Goal: Information Seeking & Learning: Learn about a topic

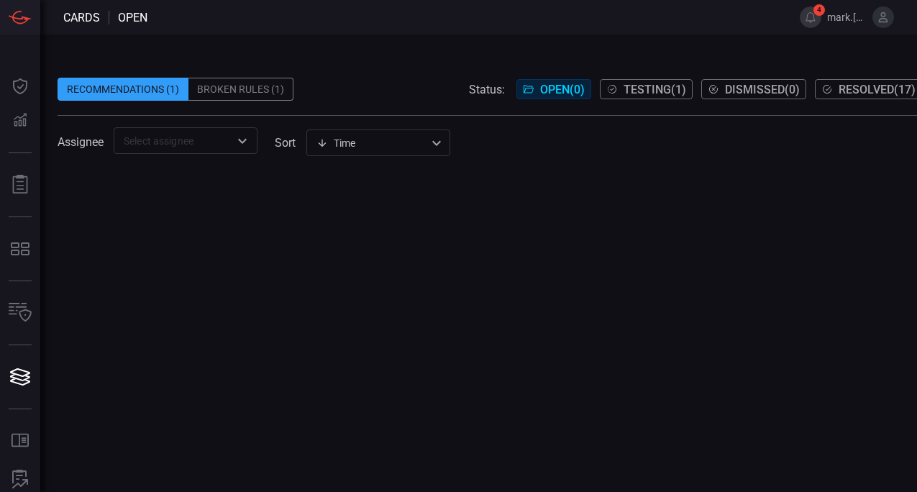
click at [142, 88] on div "Recommendations (1)" at bounding box center [123, 89] width 131 height 23
click at [218, 90] on div "Broken Rules (1)" at bounding box center [240, 89] width 105 height 23
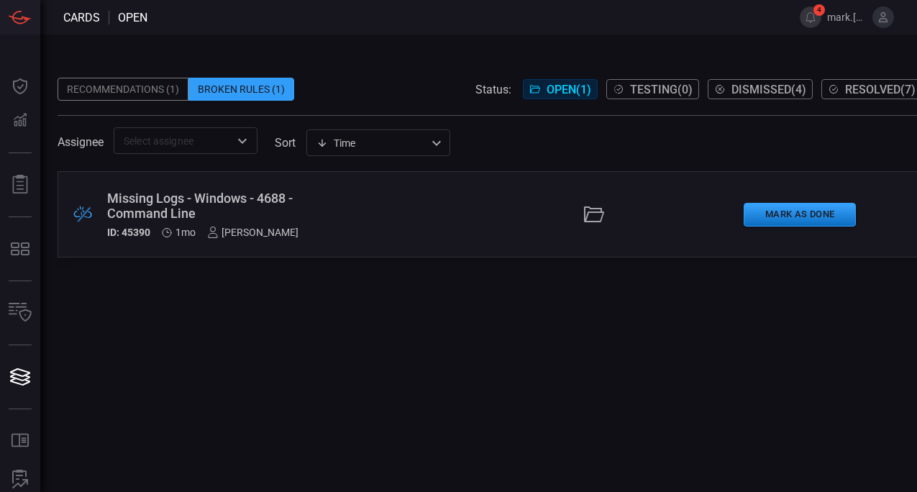
click at [114, 88] on div "Recommendations (1)" at bounding box center [123, 89] width 131 height 23
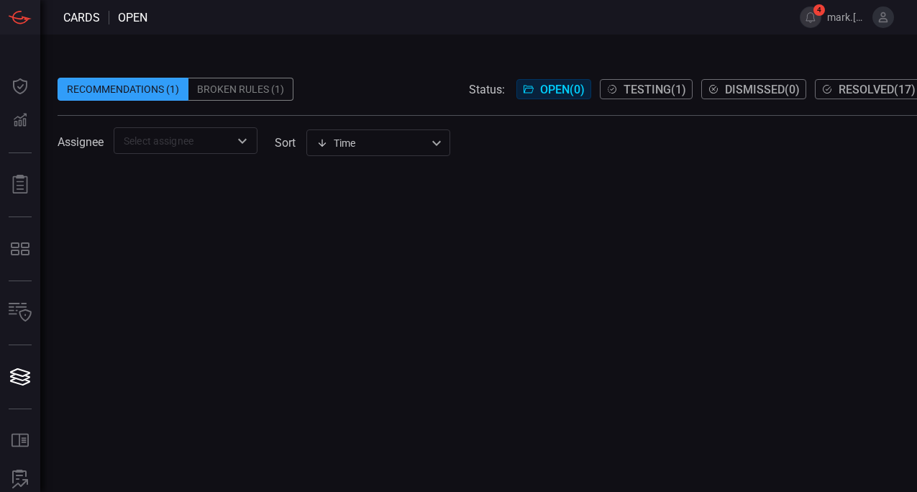
click at [649, 95] on span "Testing ( 1 )" at bounding box center [655, 90] width 63 height 14
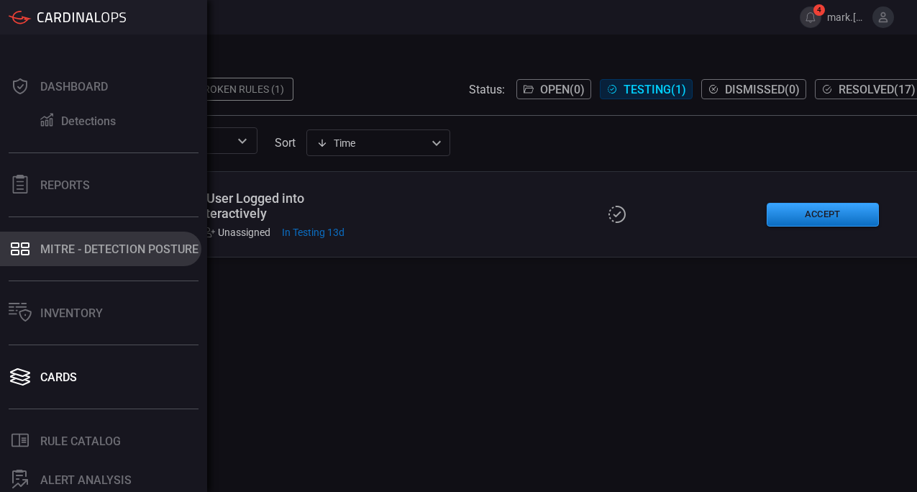
click at [66, 245] on div "MITRE - Detection Posture" at bounding box center [119, 249] width 158 height 14
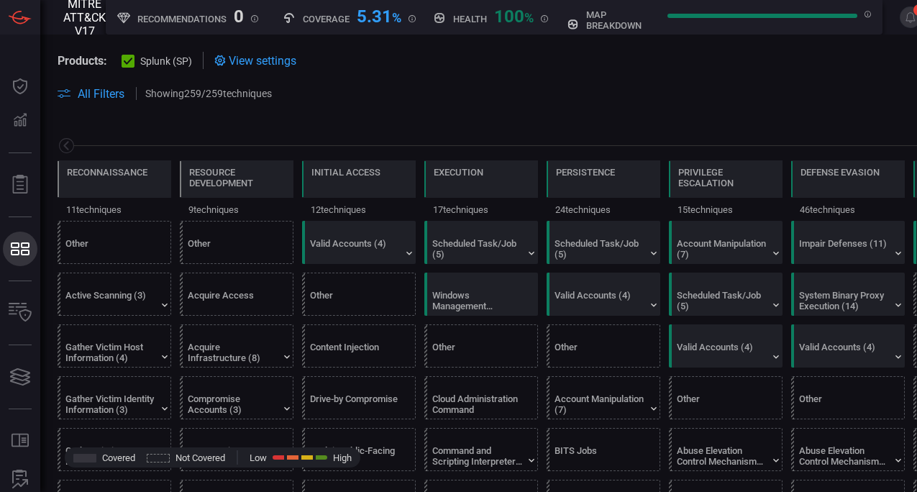
scroll to position [0, 188]
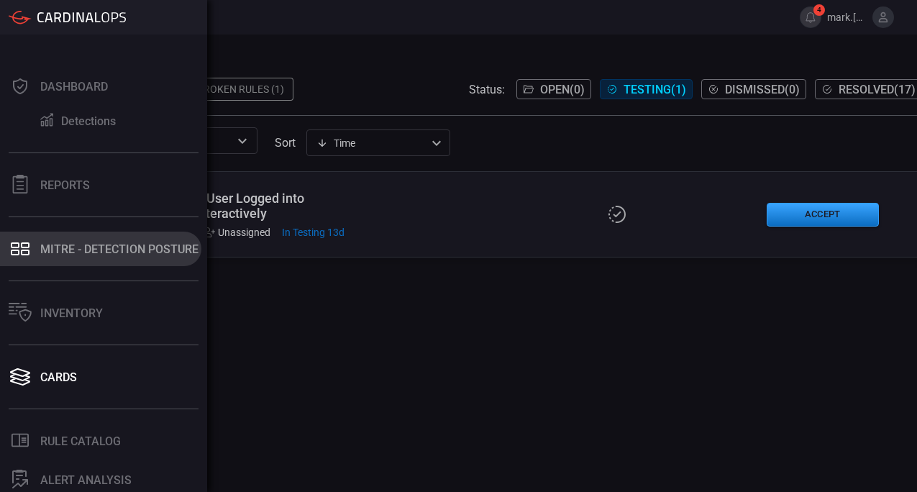
click at [30, 251] on icon at bounding box center [20, 249] width 23 height 20
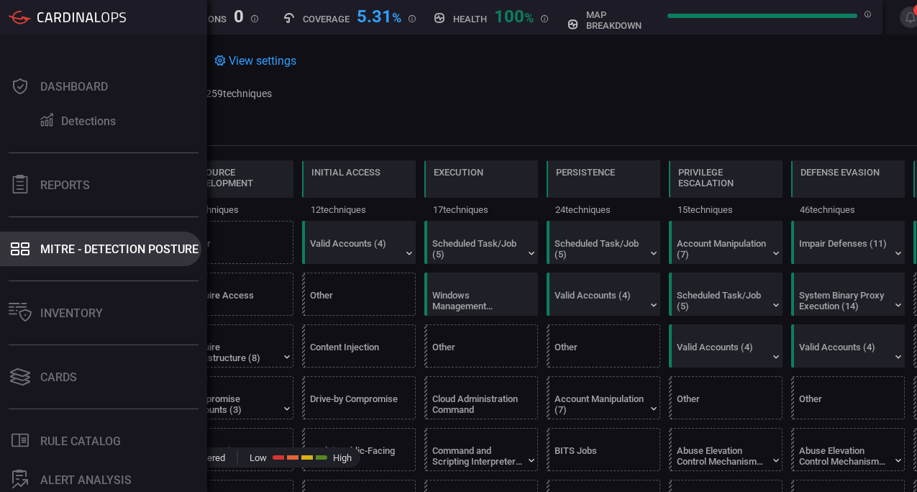
scroll to position [0, 188]
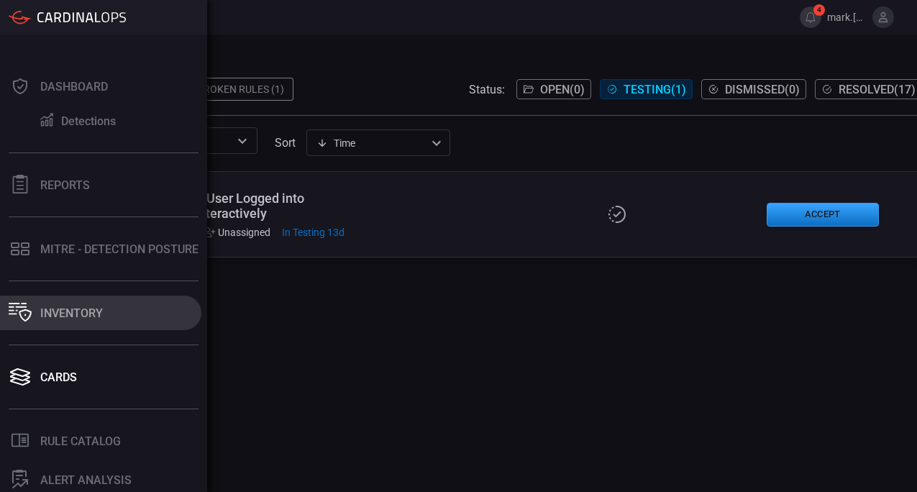
click at [61, 316] on div "Inventory" at bounding box center [71, 313] width 63 height 14
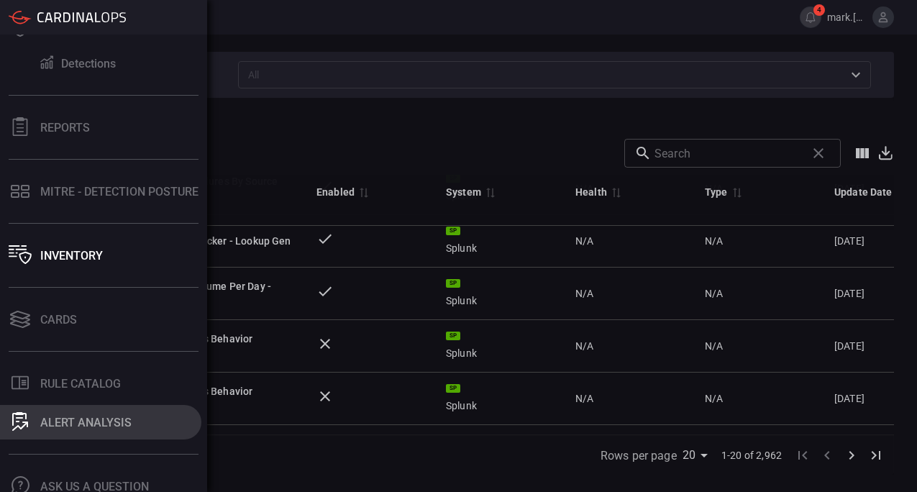
scroll to position [108, 0]
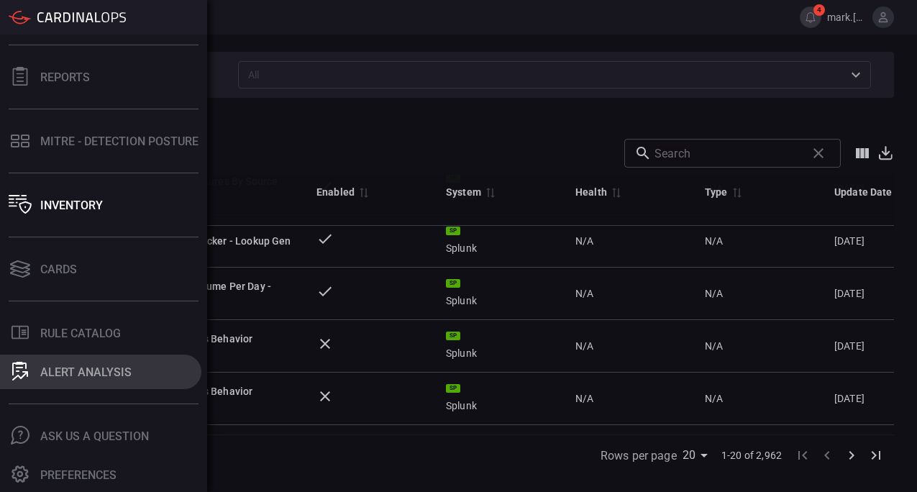
click at [87, 377] on div "ALERT ANALYSIS" at bounding box center [85, 372] width 91 height 14
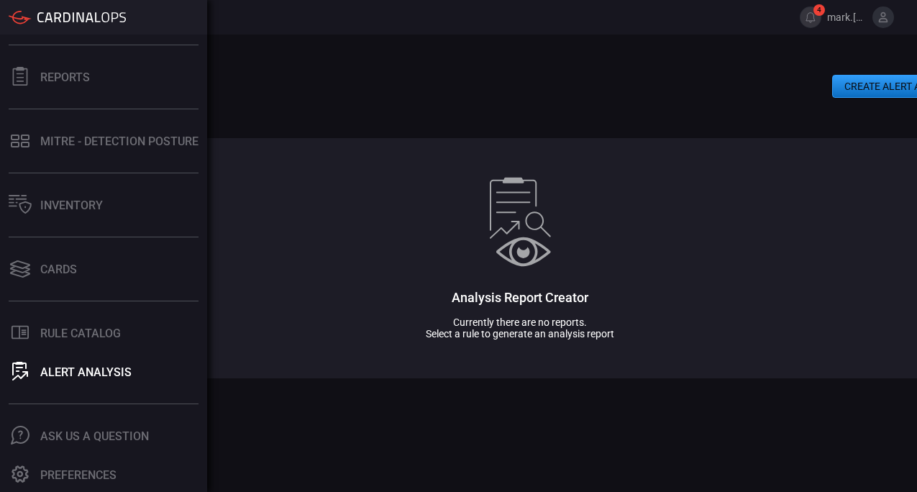
click at [71, 78] on div "Reports" at bounding box center [65, 77] width 50 height 14
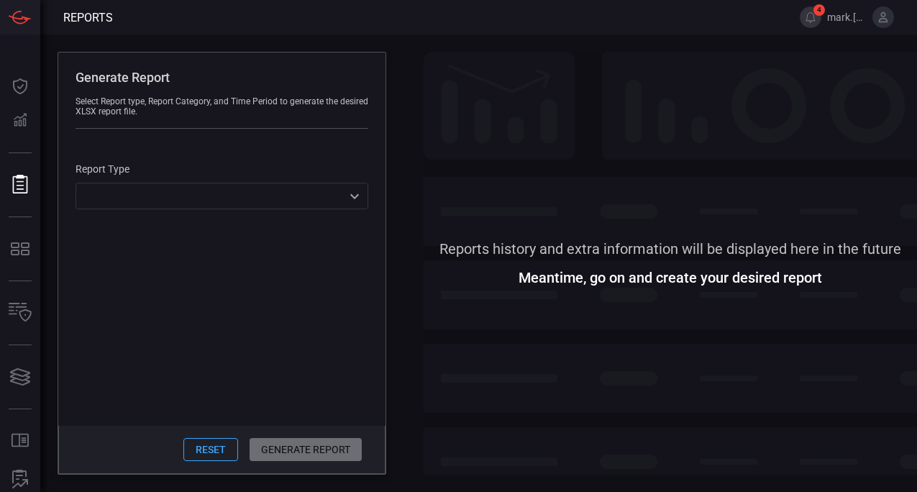
click at [354, 196] on div "​ ​" at bounding box center [222, 196] width 293 height 27
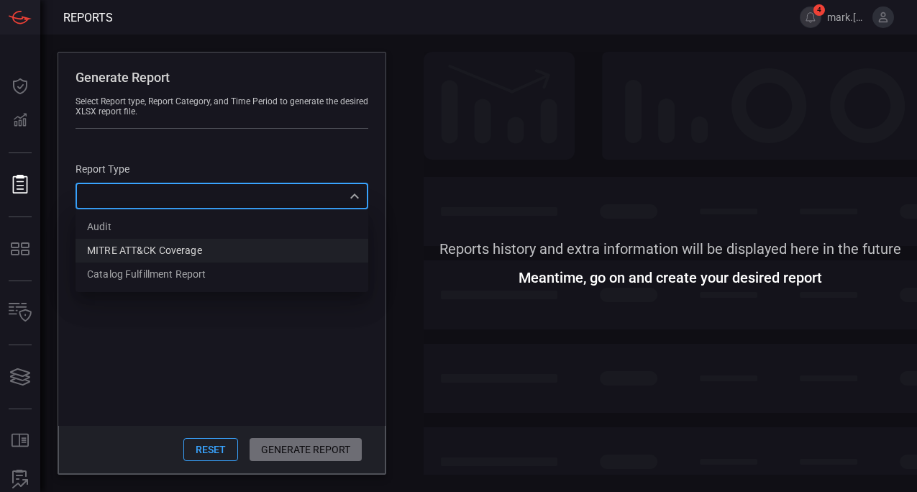
click at [162, 255] on div "MITRE ATT&CK Coverage" at bounding box center [144, 250] width 115 height 15
type input "mitreCoverage"
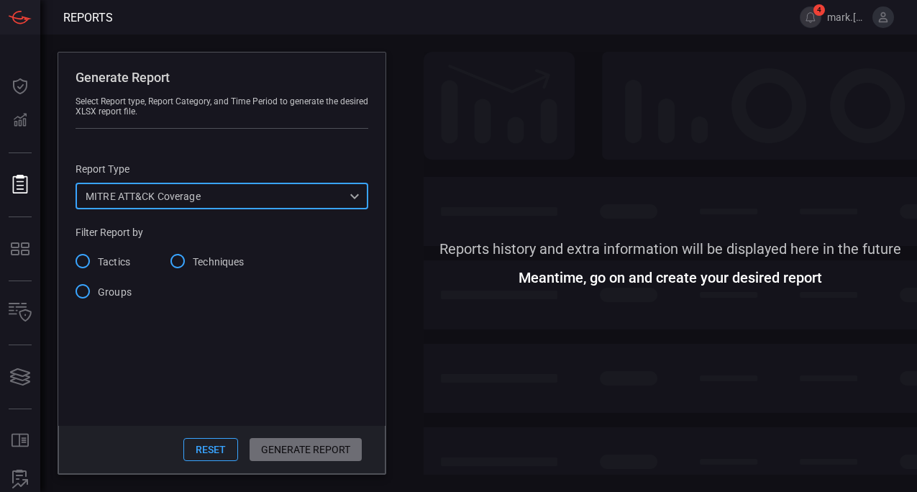
click at [81, 259] on input "Tactics" at bounding box center [83, 261] width 30 height 30
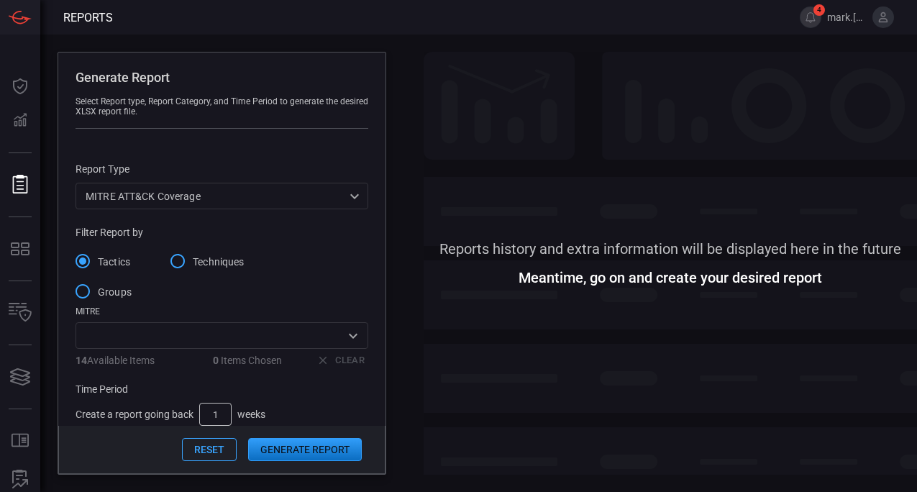
scroll to position [37, 0]
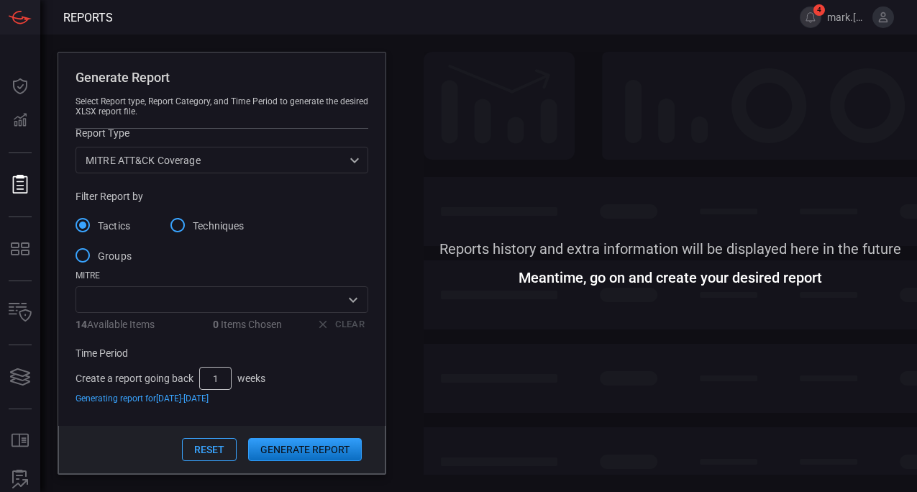
click at [290, 451] on button "Generate Report" at bounding box center [305, 449] width 114 height 23
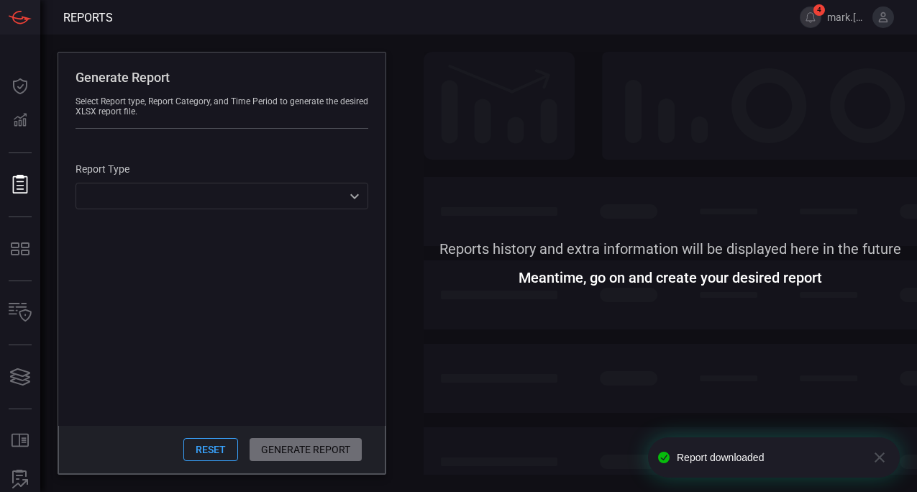
scroll to position [0, 0]
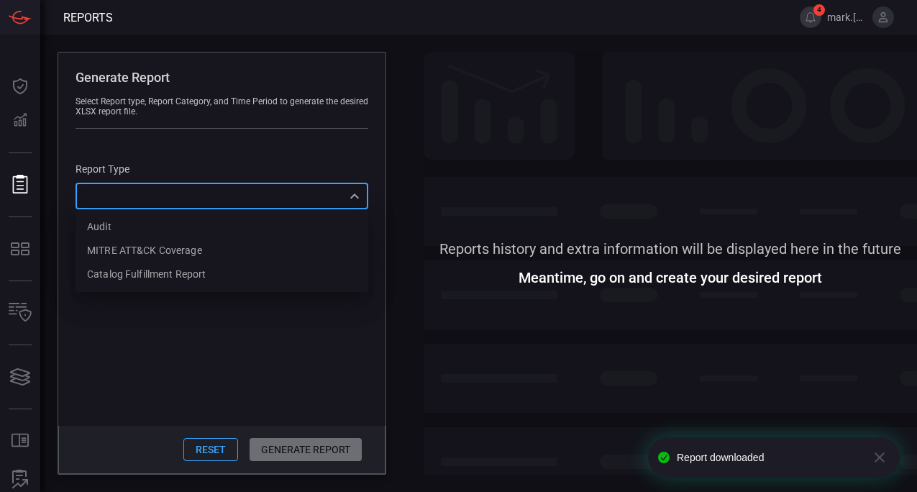
click at [350, 199] on div "​ Audit MITRE ATT&CK Coverage Catalog fulfillment report ​" at bounding box center [222, 196] width 293 height 27
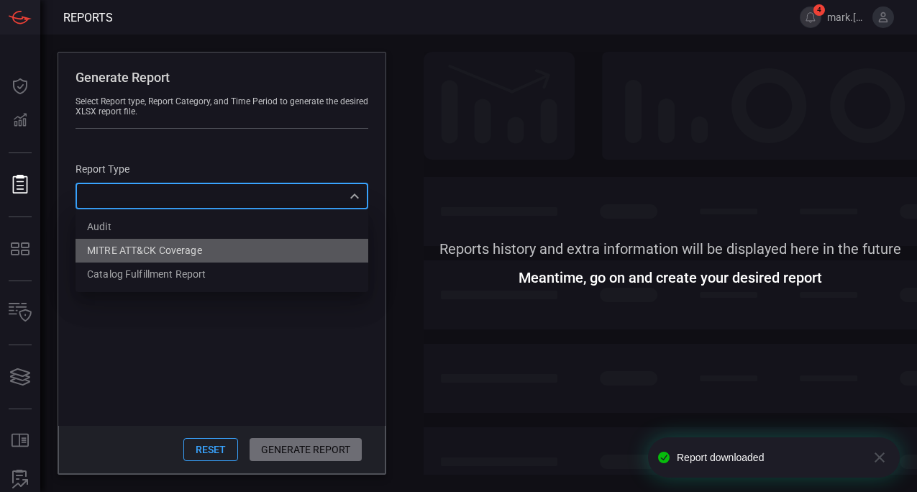
click at [207, 254] on li "MITRE ATT&CK Coverage" at bounding box center [222, 251] width 293 height 24
type input "mitreCoverage"
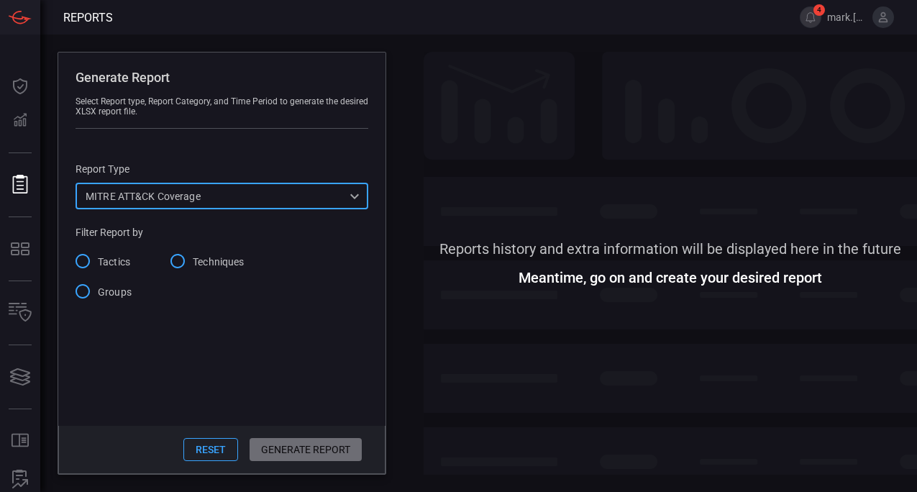
click at [181, 264] on input "Techniques" at bounding box center [178, 261] width 30 height 30
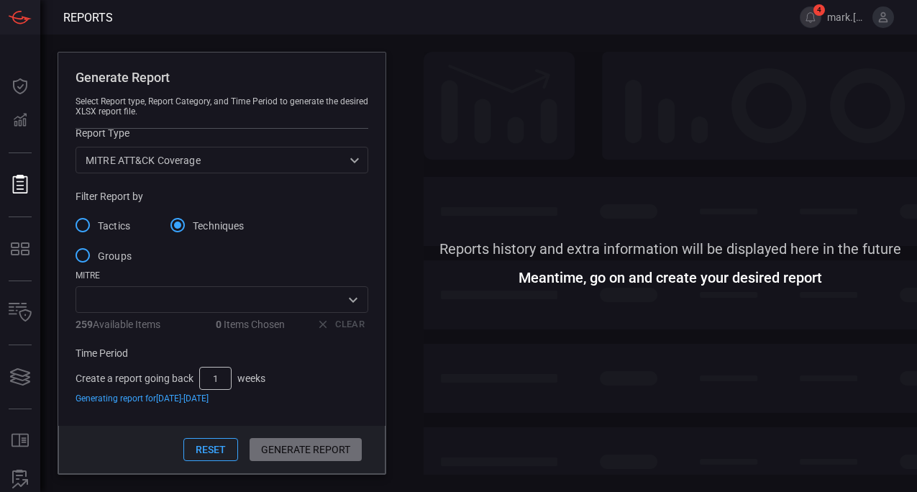
scroll to position [37, 0]
click at [314, 306] on input "text" at bounding box center [210, 300] width 260 height 18
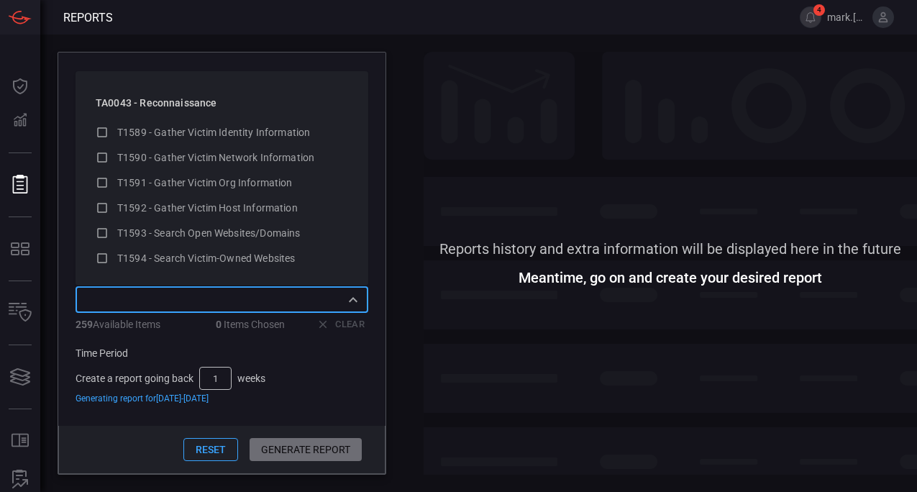
click at [316, 348] on div "Time Period" at bounding box center [222, 353] width 293 height 12
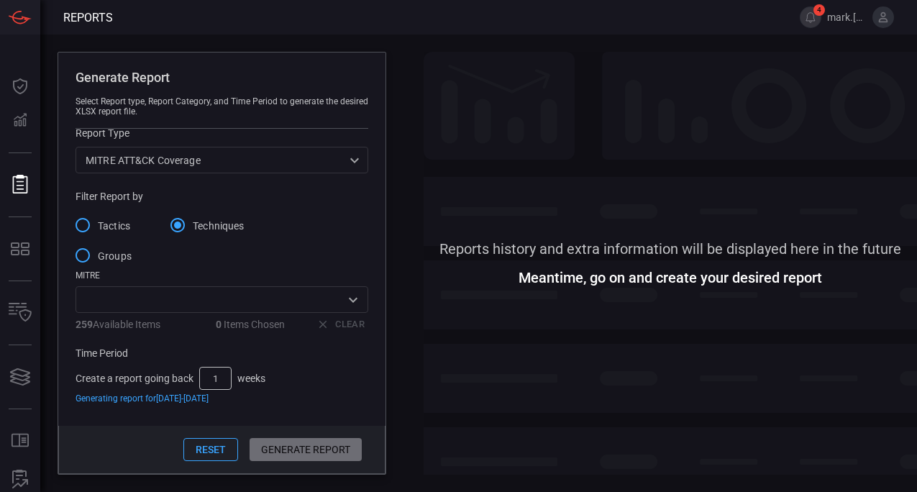
click at [105, 255] on span "Groups" at bounding box center [115, 256] width 34 height 15
click at [98, 255] on input "Groups" at bounding box center [83, 255] width 30 height 30
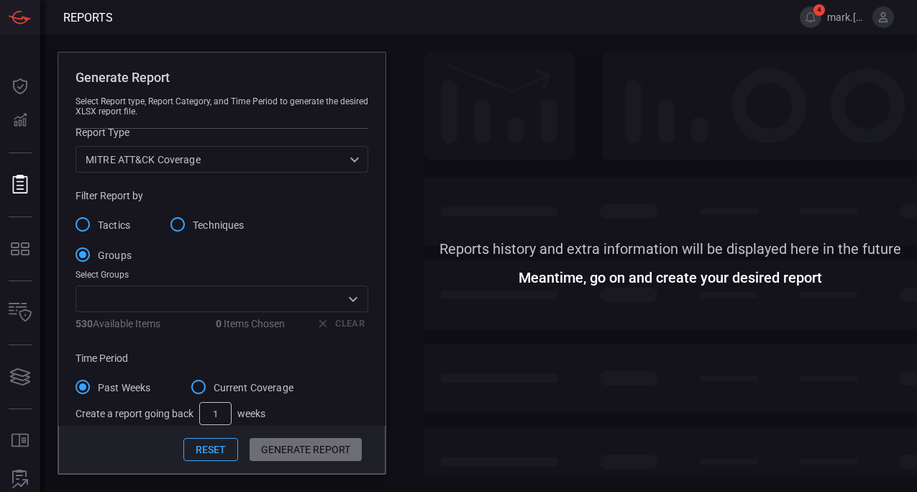
click at [323, 303] on input "text" at bounding box center [210, 299] width 260 height 18
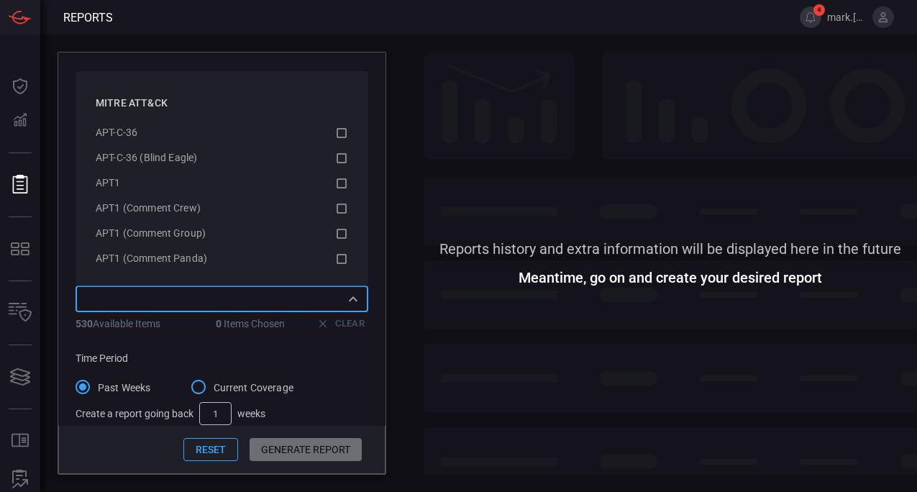
click at [329, 362] on div "Time Period" at bounding box center [222, 358] width 293 height 12
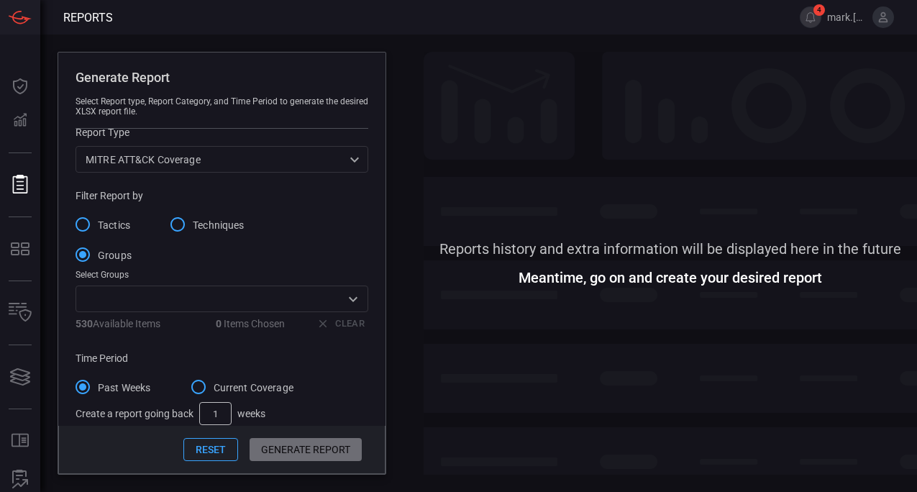
click at [113, 221] on span "Tactics" at bounding box center [114, 225] width 32 height 15
click at [98, 221] on input "Tactics" at bounding box center [83, 224] width 30 height 30
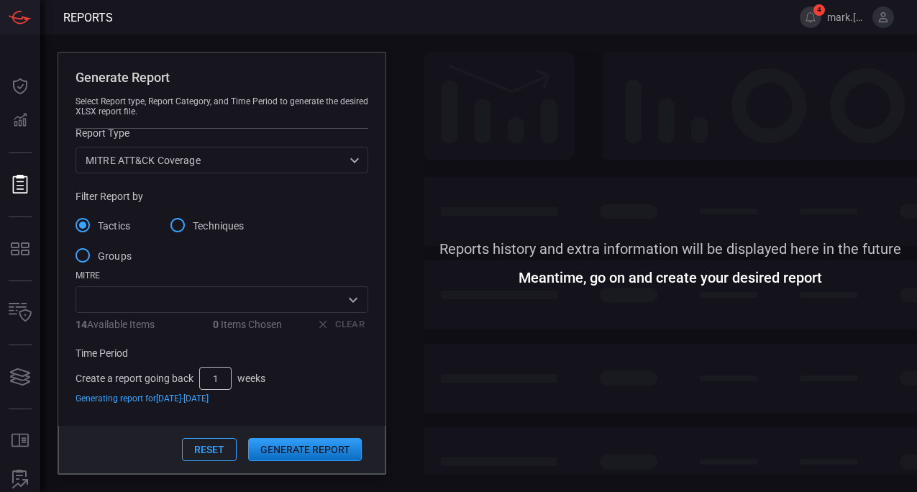
click at [427, 117] on span at bounding box center [670, 147] width 493 height 191
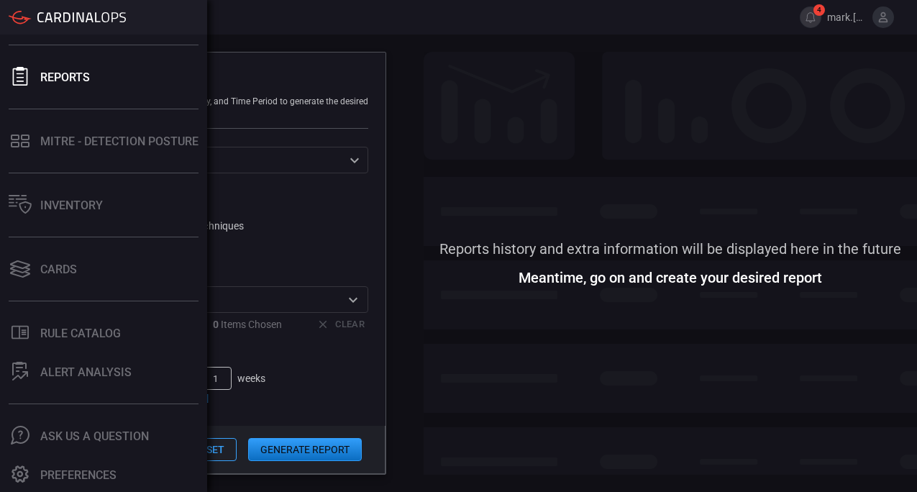
click at [16, 118] on div "Dashboard Detections Reports MITRE - Detection Posture Inventory Cards .st0_rul…" at bounding box center [103, 263] width 207 height 457
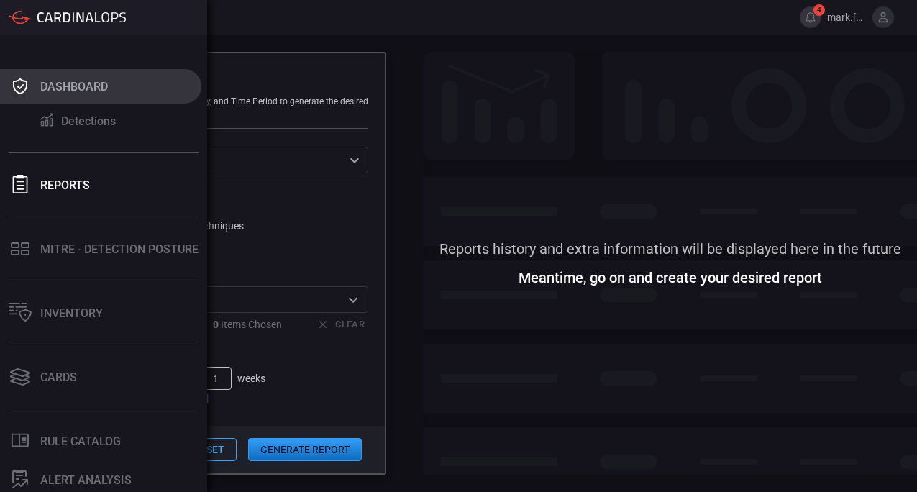
click at [70, 88] on div "Dashboard" at bounding box center [74, 87] width 68 height 14
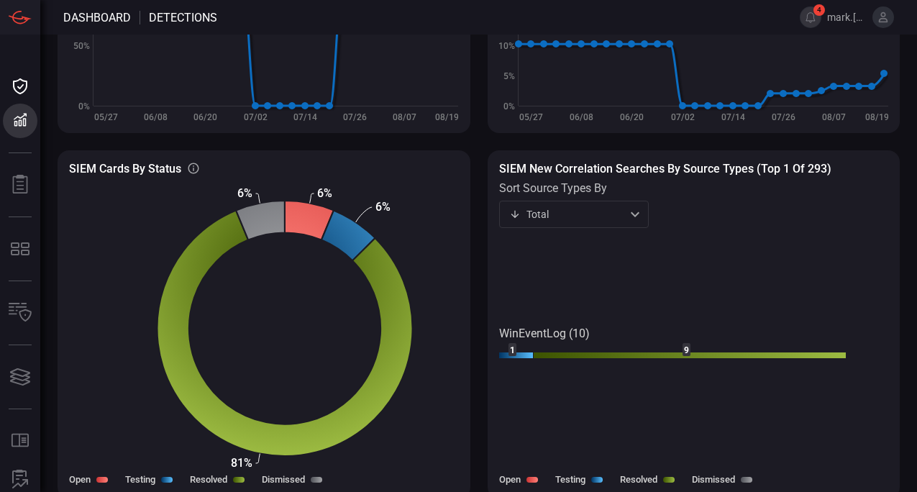
scroll to position [164, 0]
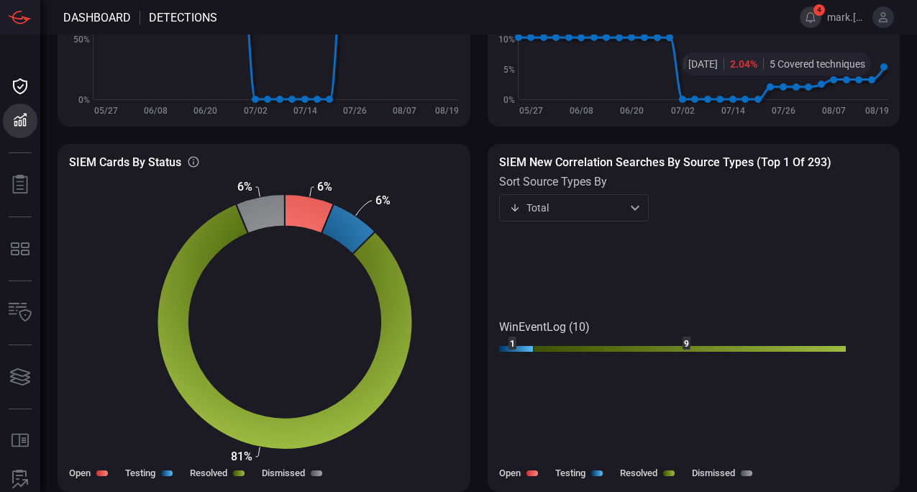
click at [805, 18] on button "4" at bounding box center [811, 17] width 22 height 22
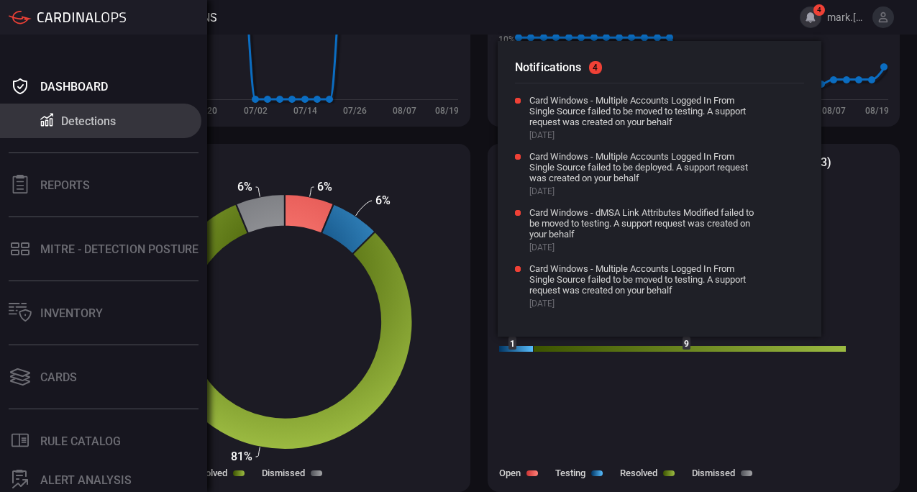
click at [70, 121] on div "Detections" at bounding box center [88, 121] width 55 height 14
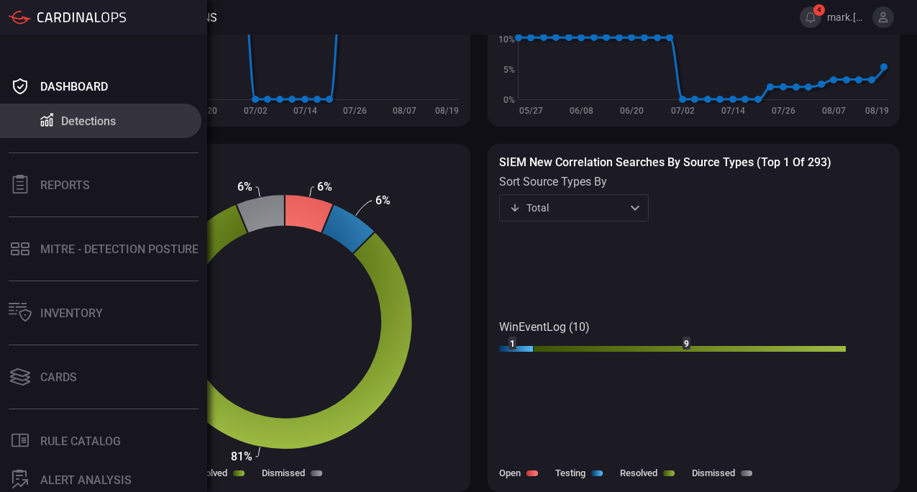
click at [74, 124] on div "Detections" at bounding box center [88, 121] width 55 height 14
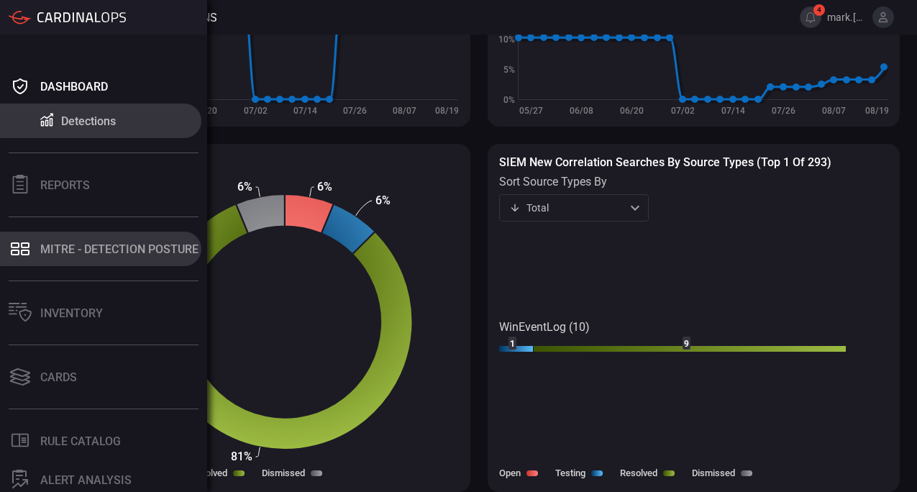
click at [81, 250] on div "MITRE - Detection Posture" at bounding box center [119, 249] width 158 height 14
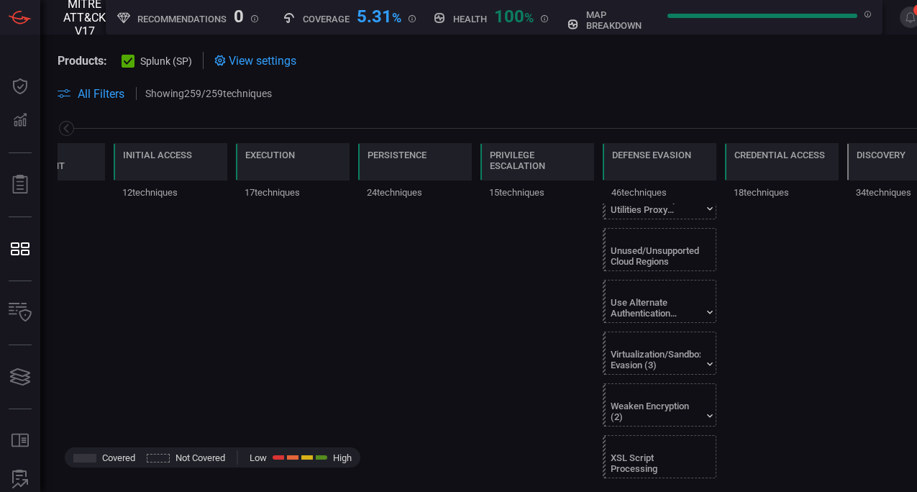
scroll to position [2140, 0]
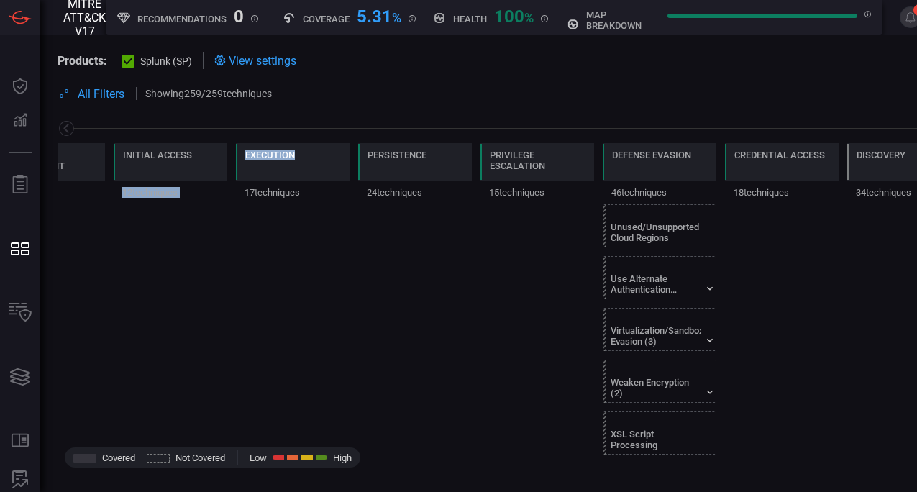
drag, startPoint x: 161, startPoint y: 171, endPoint x: 345, endPoint y: 175, distance: 183.4
click at [345, 175] on div "Reconnaissance 11 techniques Resource Development 9 techniques Initial Access 1…" at bounding box center [529, 173] width 942 height 60
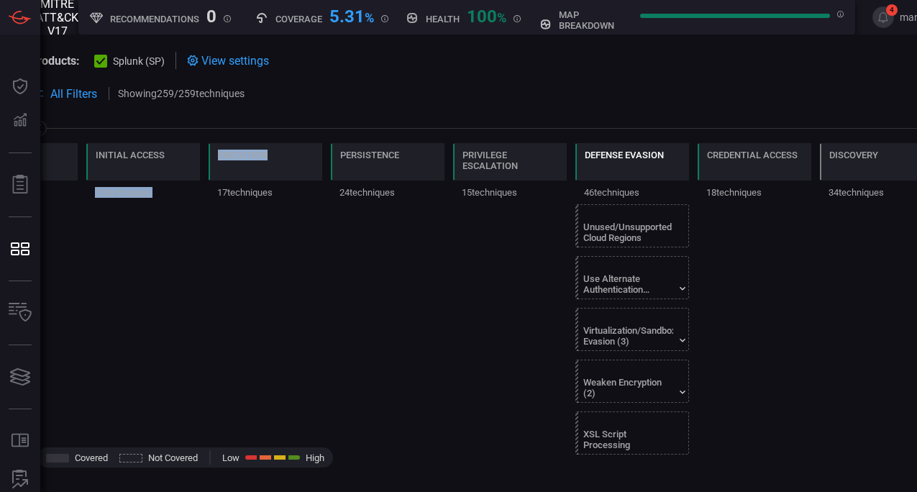
scroll to position [0, 0]
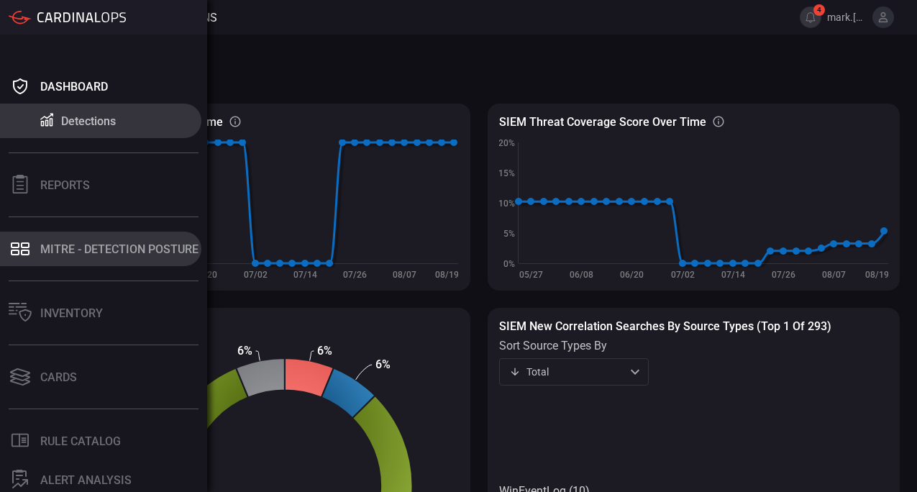
click at [69, 247] on div "MITRE - Detection Posture" at bounding box center [119, 249] width 158 height 14
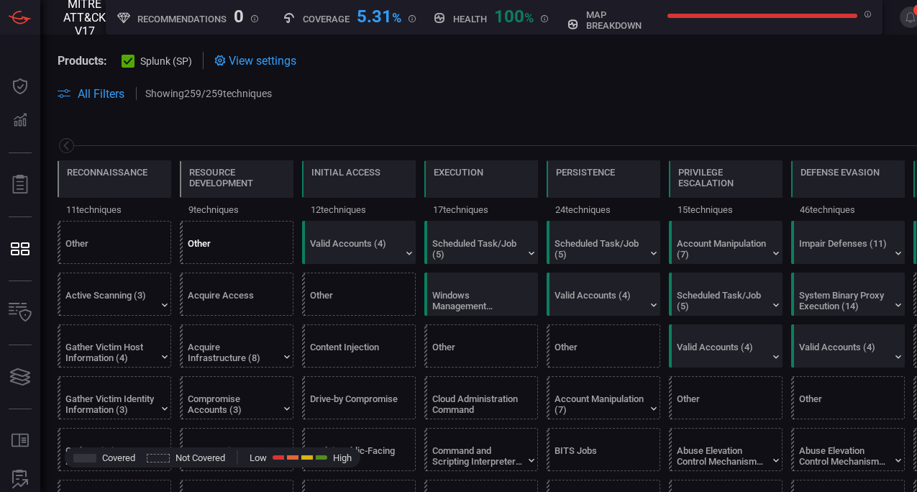
scroll to position [0, 188]
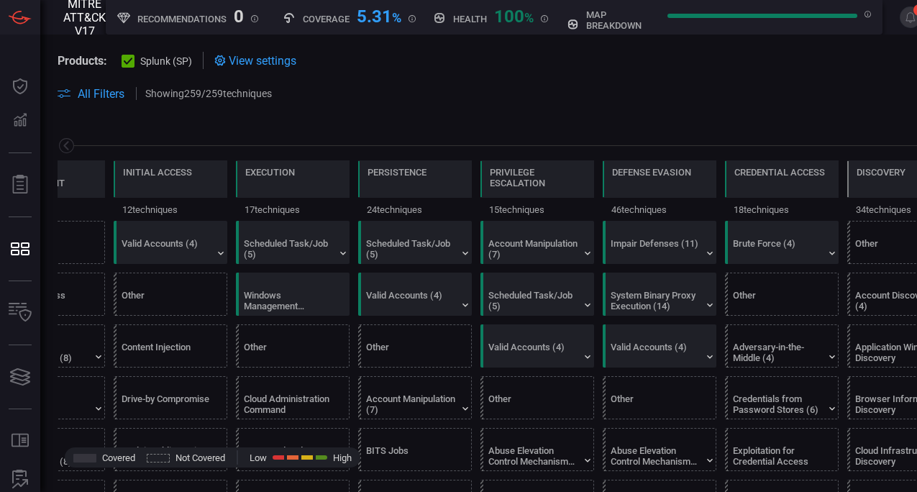
type button "/mitremap"
click at [78, 347] on div "Acquire Infrastructure (8)" at bounding box center [44, 353] width 90 height 22
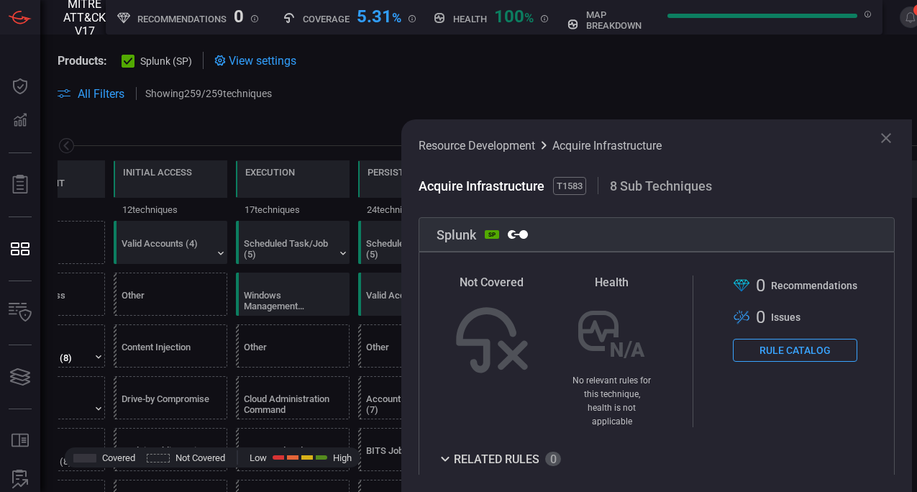
click at [889, 139] on icon at bounding box center [885, 137] width 17 height 17
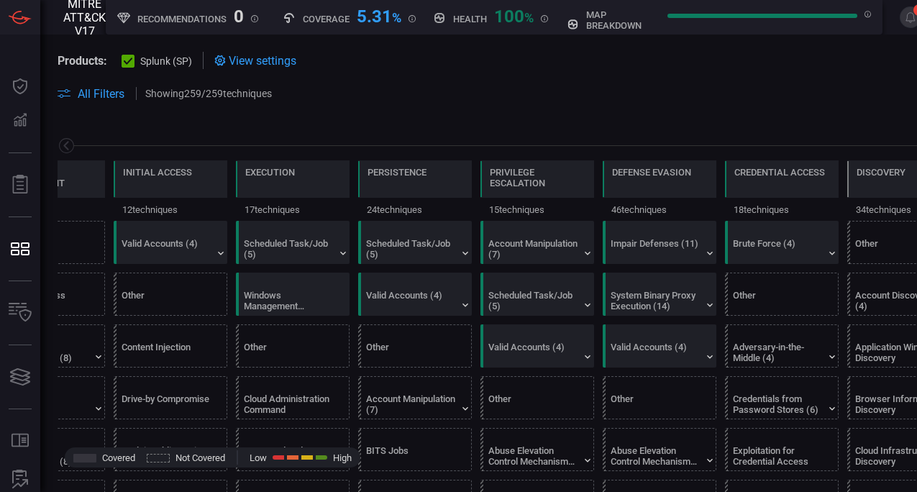
click at [249, 61] on span "View settings" at bounding box center [263, 61] width 68 height 14
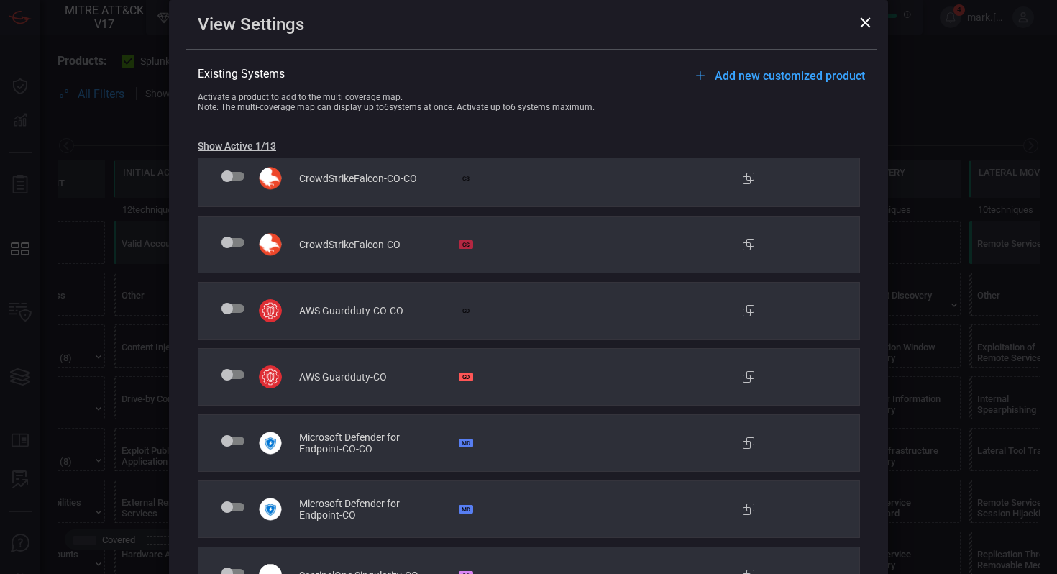
scroll to position [0, 0]
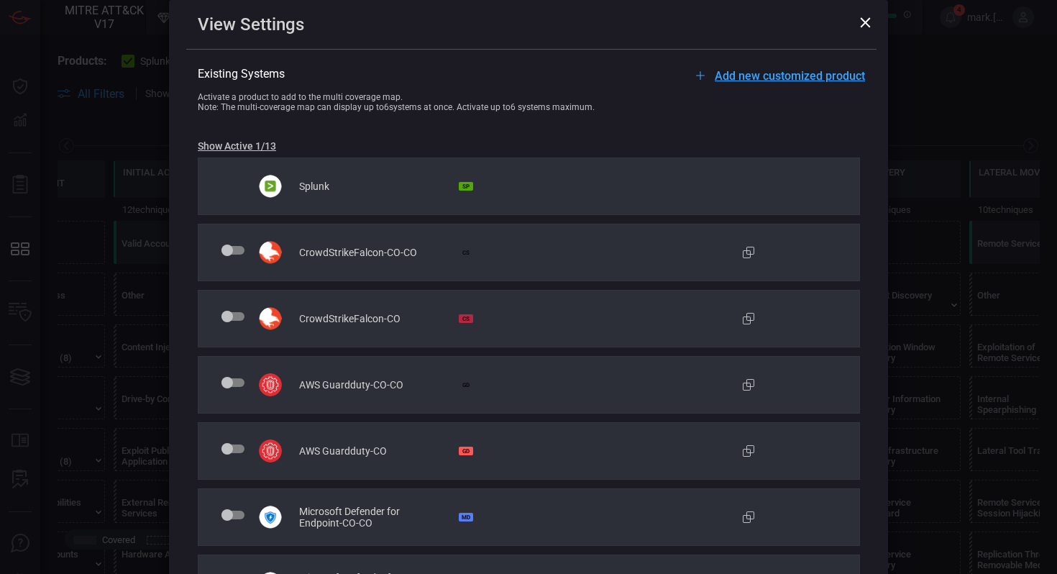
click at [780, 76] on span "Add new customized product" at bounding box center [790, 76] width 150 height 14
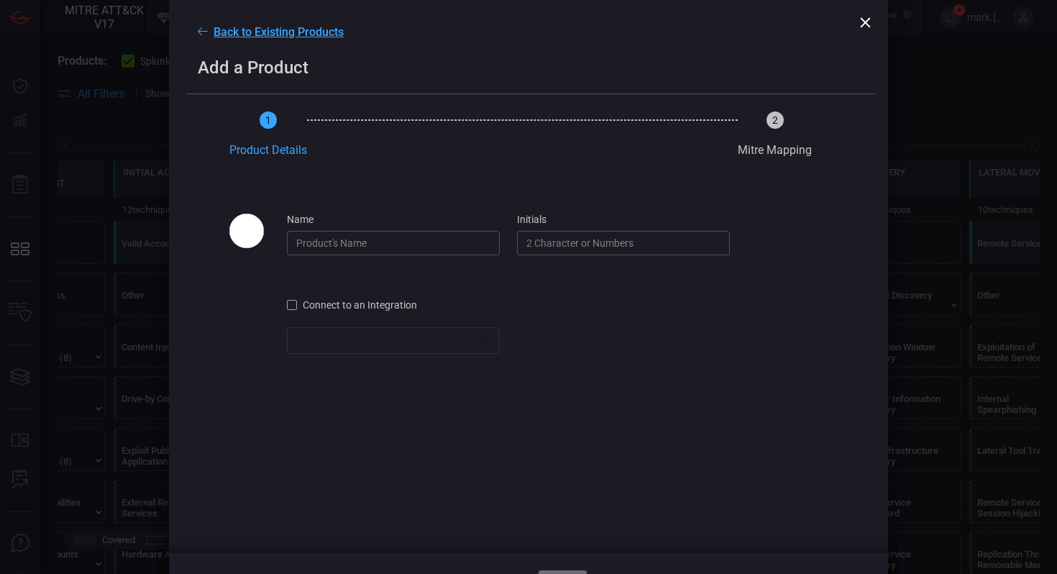
click at [281, 31] on span "Back to Existing Products" at bounding box center [279, 32] width 130 height 14
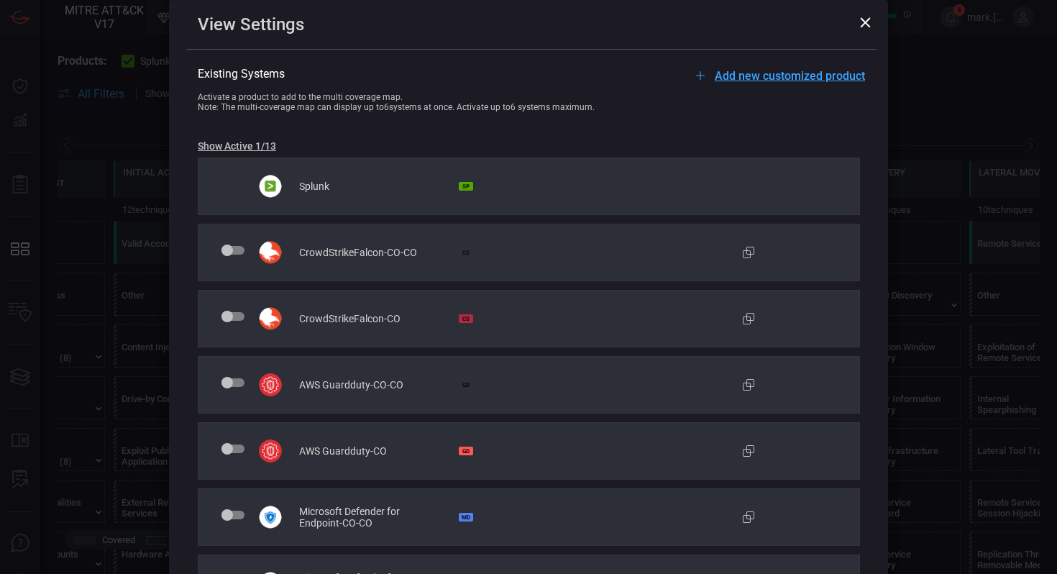
click at [865, 22] on icon at bounding box center [866, 22] width 10 height 10
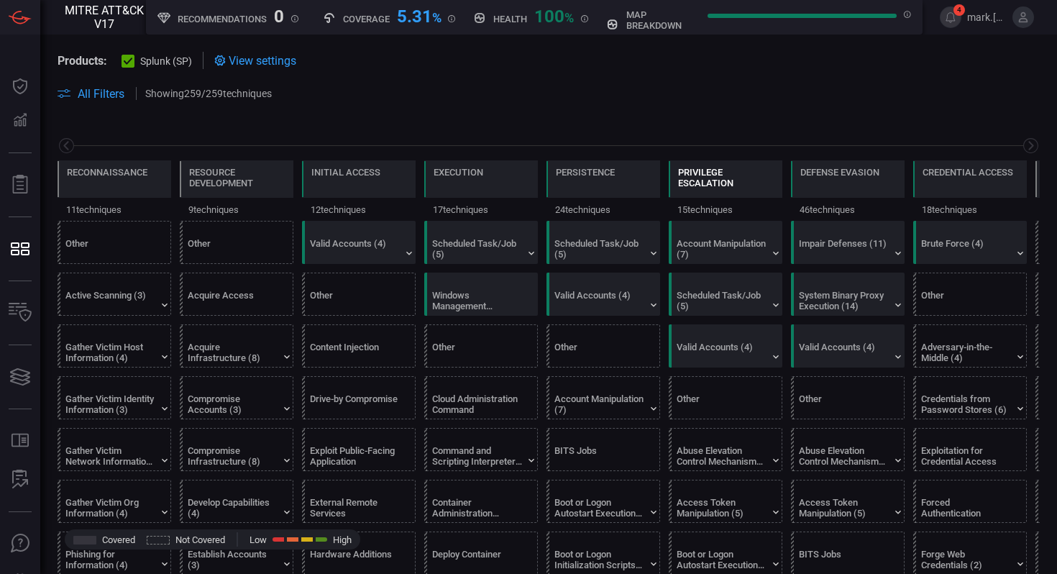
scroll to position [0, 188]
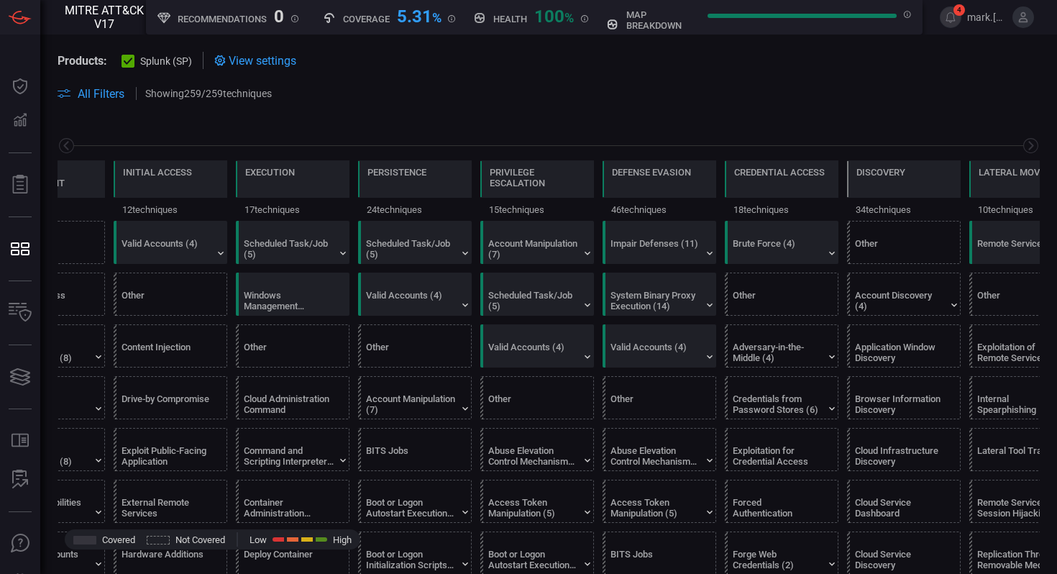
click at [620, 27] on div "map breakdown" at bounding box center [758, 15] width 305 height 31
click at [637, 24] on h5 "map breakdown" at bounding box center [663, 20] width 74 height 22
click at [85, 95] on span "All Filters" at bounding box center [101, 94] width 47 height 14
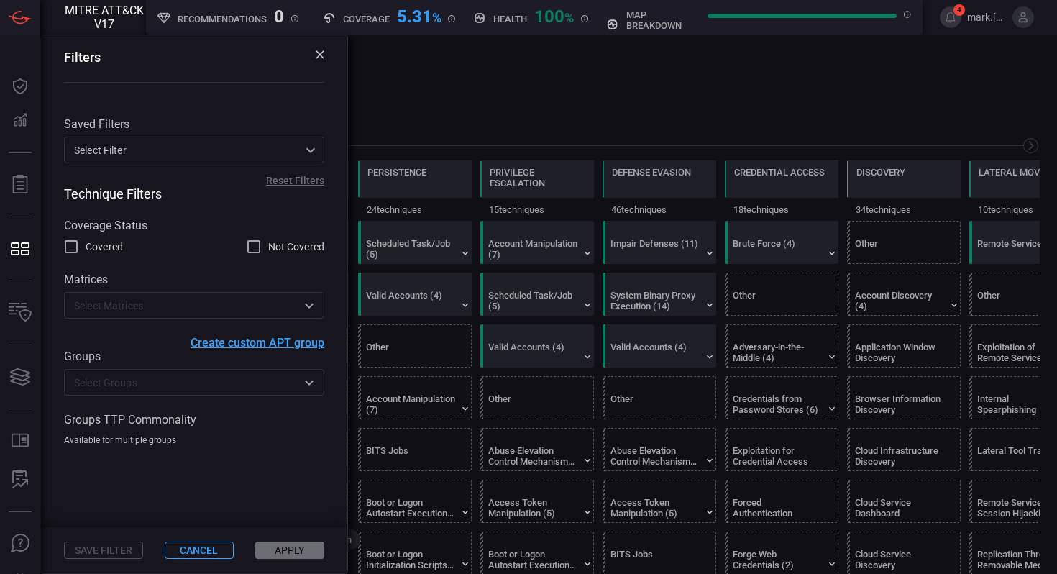
click at [261, 250] on input "Not Covered" at bounding box center [253, 246] width 17 height 17
checkbox input "true"
click at [288, 491] on button "Apply" at bounding box center [289, 550] width 69 height 17
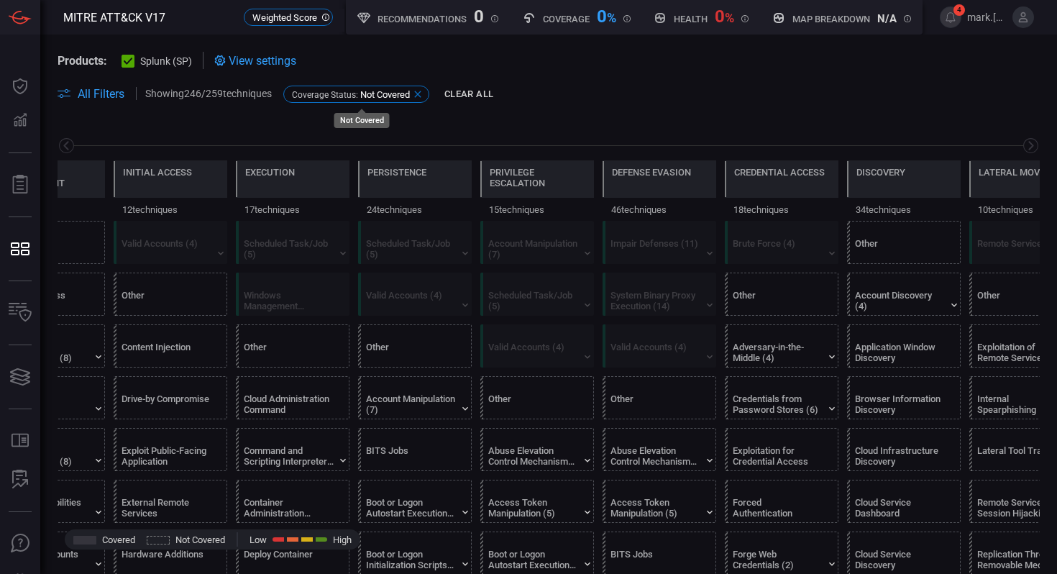
click at [429, 94] on div "Coverage Status : Not Covered" at bounding box center [356, 94] width 146 height 17
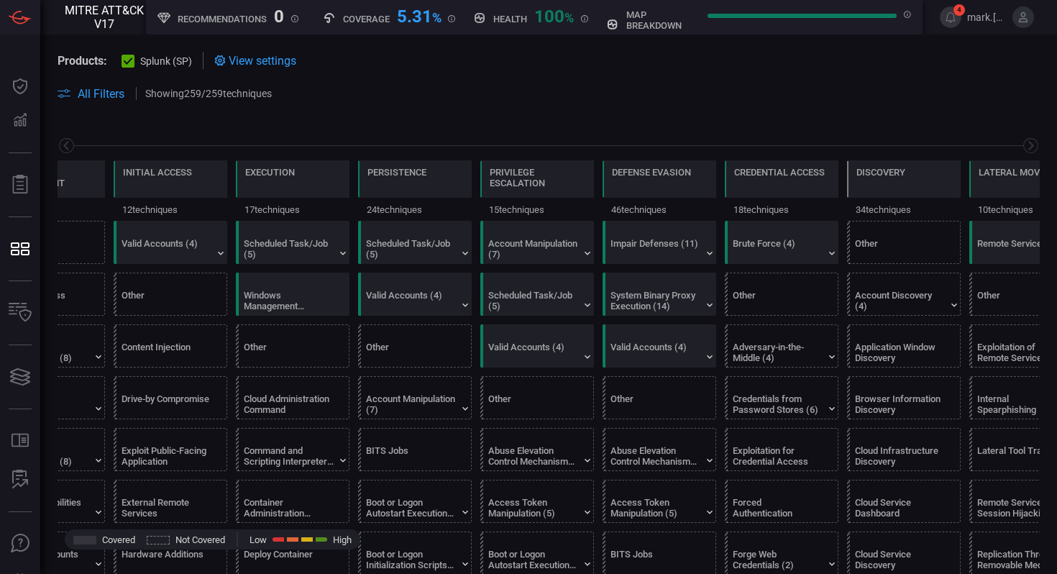
click at [108, 99] on span "All Filters" at bounding box center [101, 94] width 47 height 14
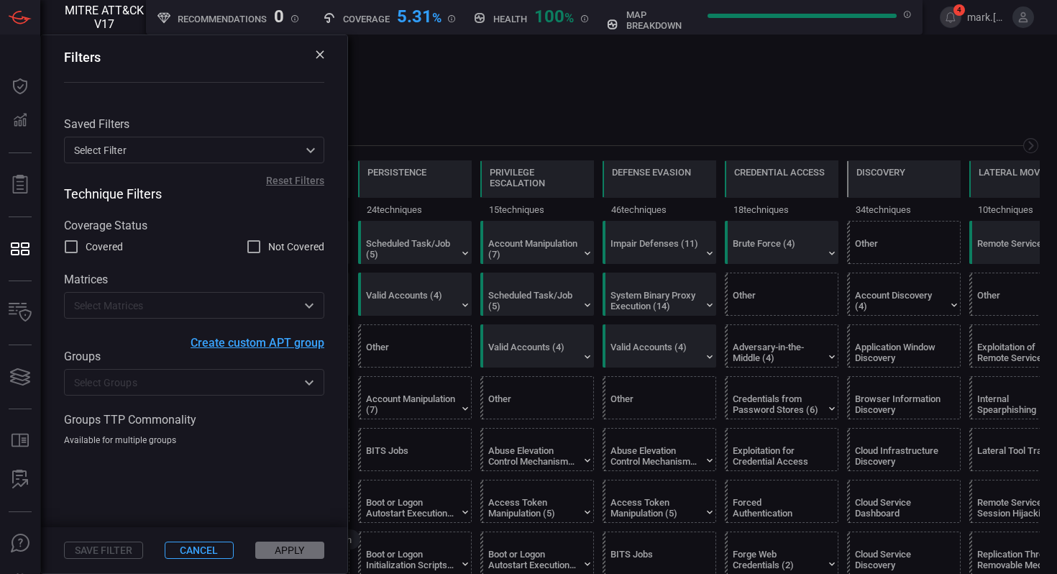
click at [81, 248] on label "Covered" at bounding box center [93, 246] width 60 height 17
click at [80, 248] on input "Covered" at bounding box center [71, 246] width 17 height 17
checkbox input "true"
click at [291, 491] on button "Apply" at bounding box center [289, 550] width 69 height 17
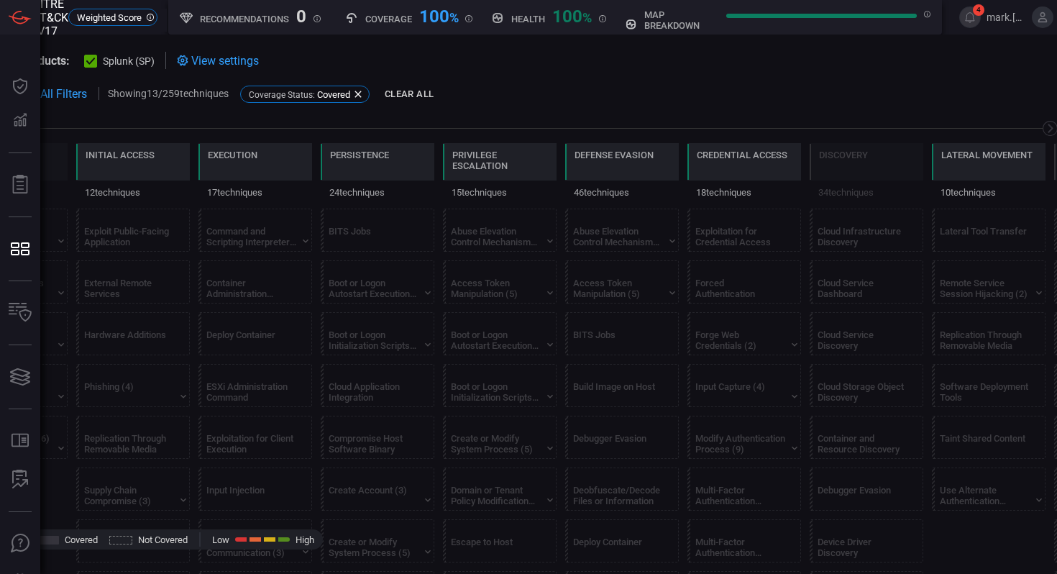
scroll to position [0, 0]
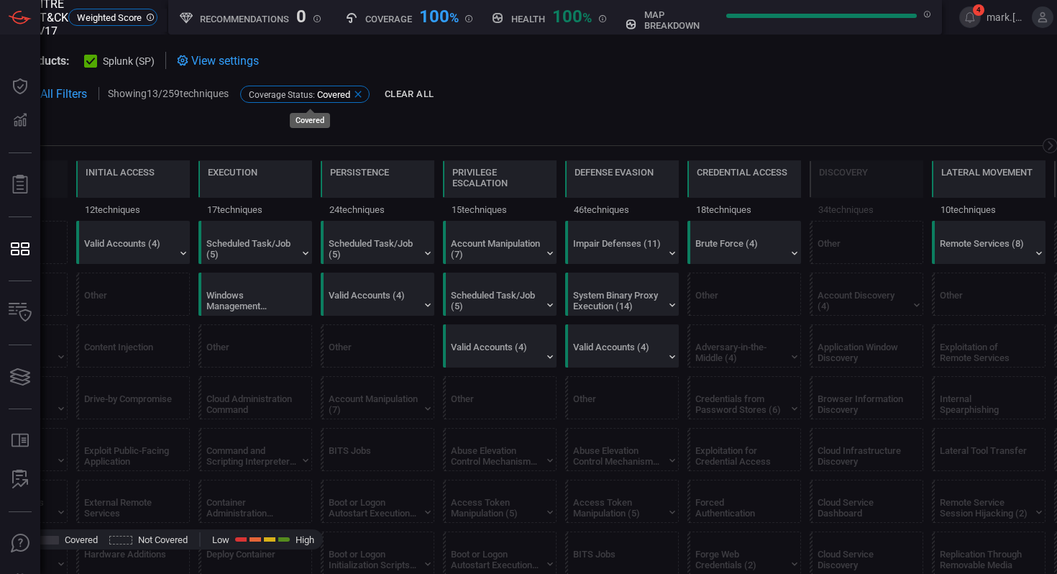
click at [364, 94] on icon at bounding box center [358, 94] width 12 height 12
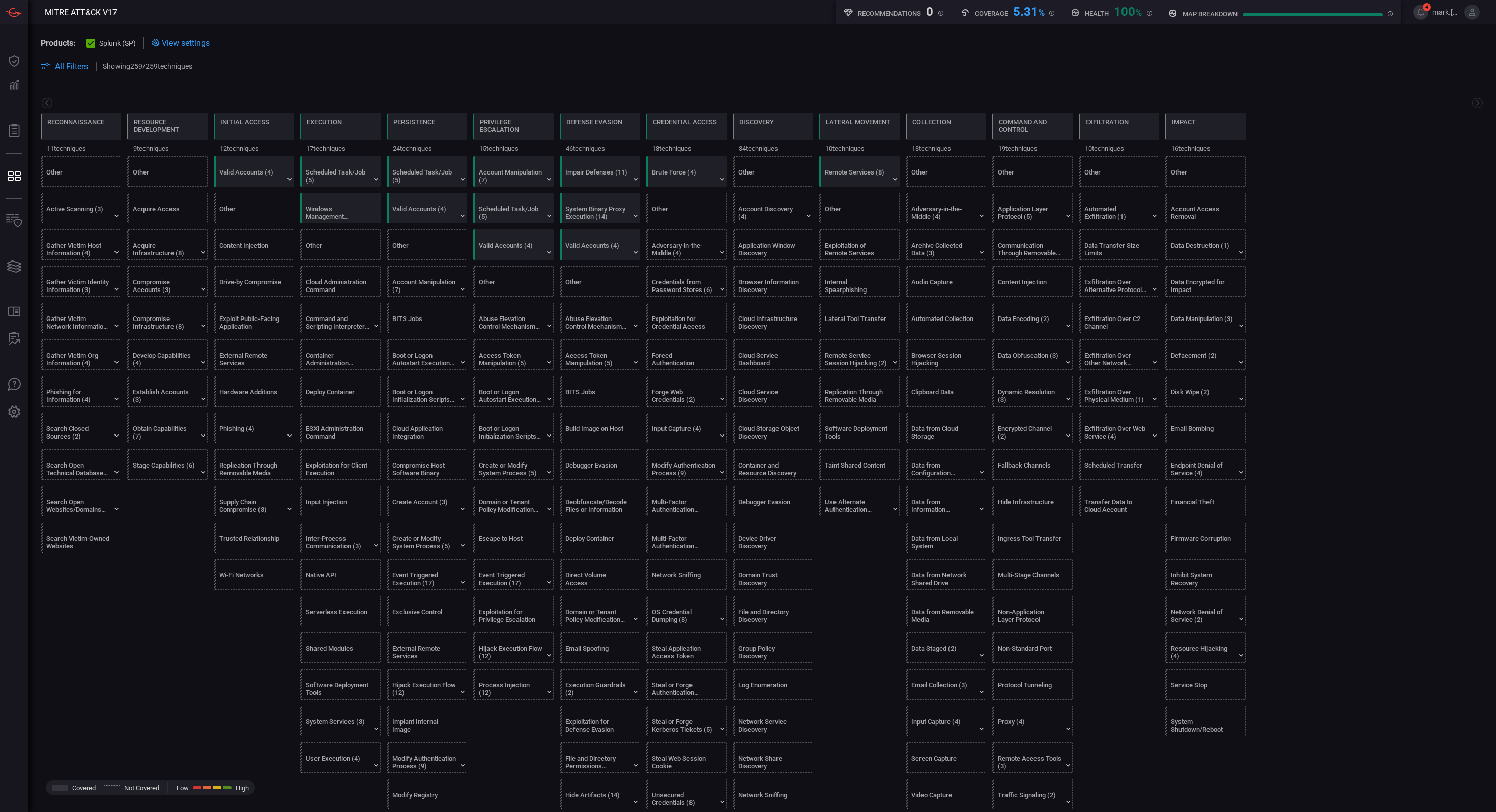
click at [648, 16] on icon at bounding box center [1471, 12] width 6 height 7
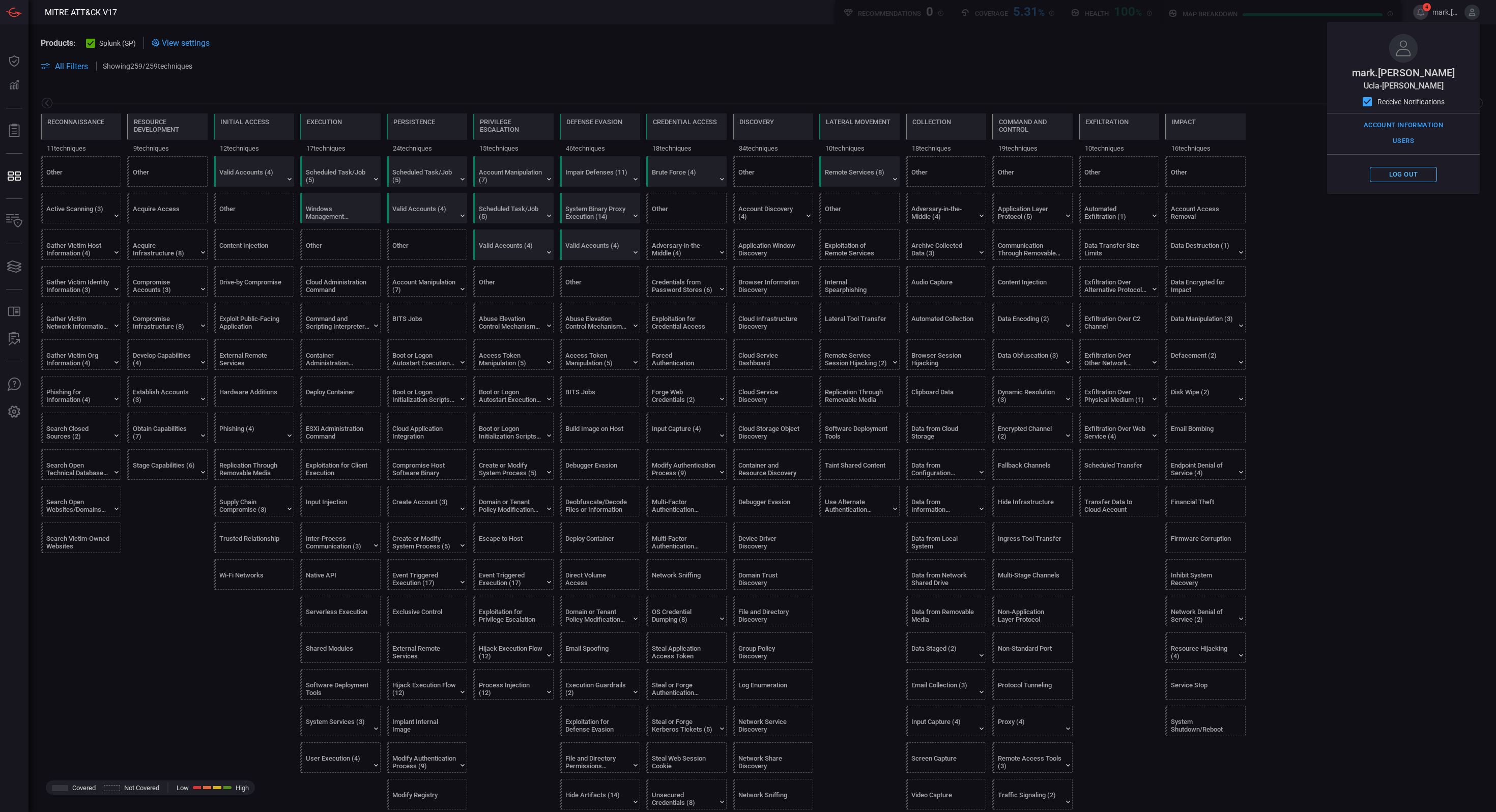
click at [648, 176] on button "Log out" at bounding box center [1403, 175] width 67 height 16
